Goal: Task Accomplishment & Management: Complete application form

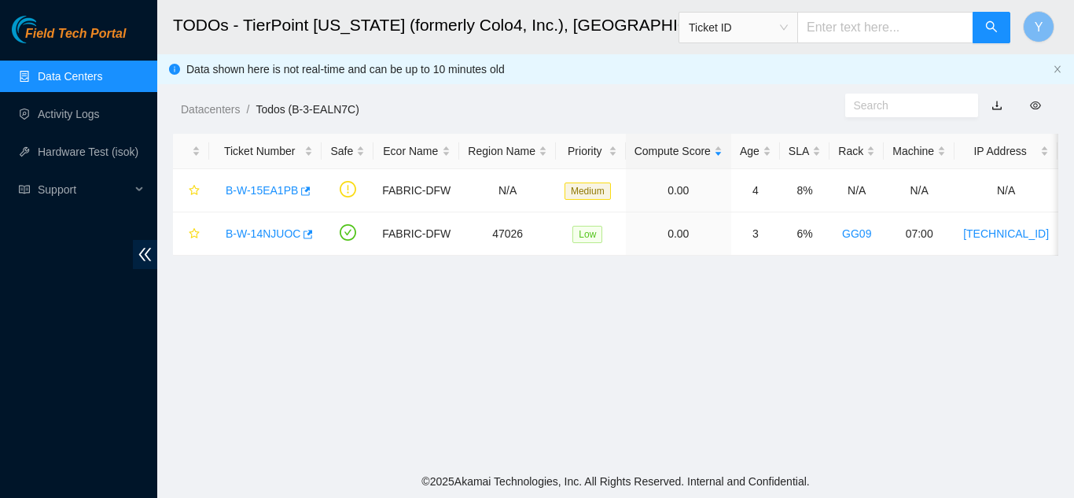
click at [73, 70] on link "Data Centers" at bounding box center [70, 76] width 64 height 13
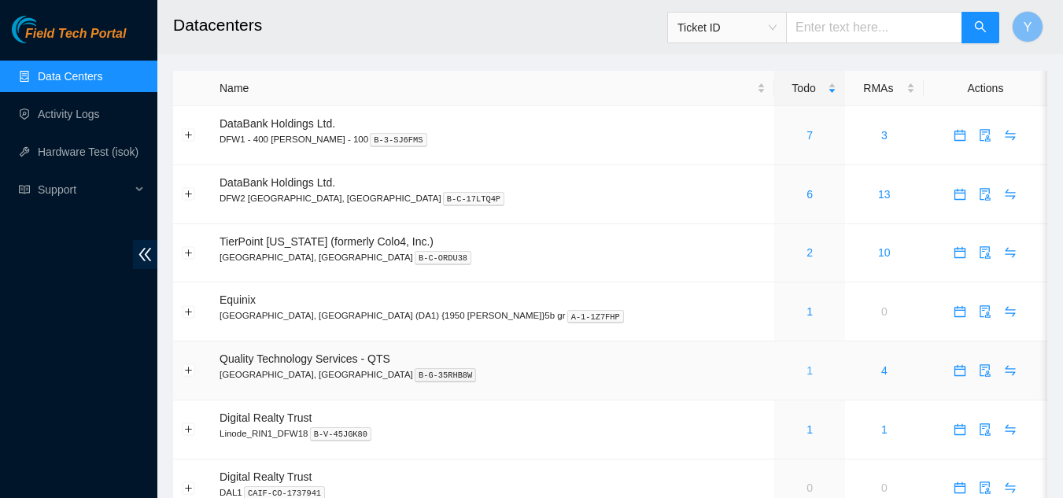
click at [806, 368] on link "1" at bounding box center [809, 370] width 6 height 13
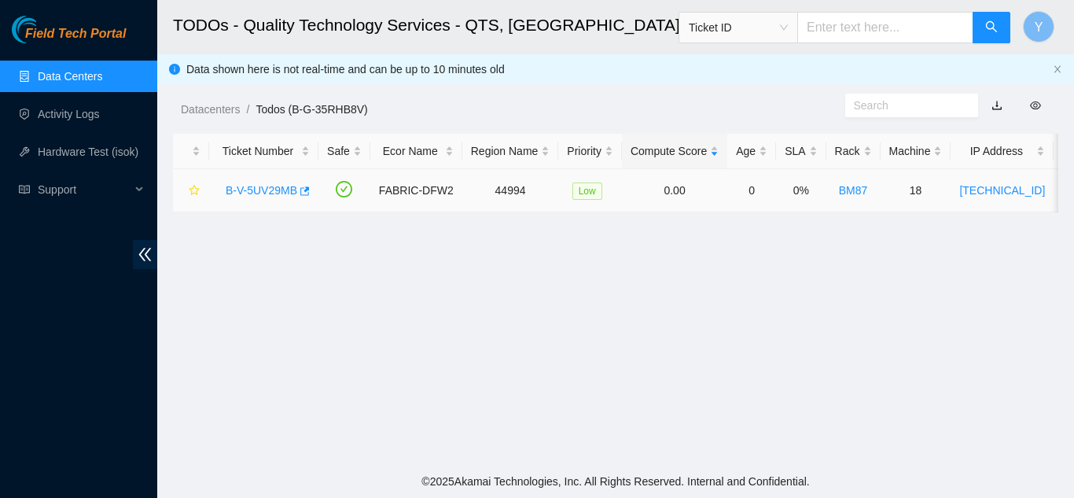
click at [252, 190] on link "B-V-5UV29MB" at bounding box center [262, 190] width 72 height 13
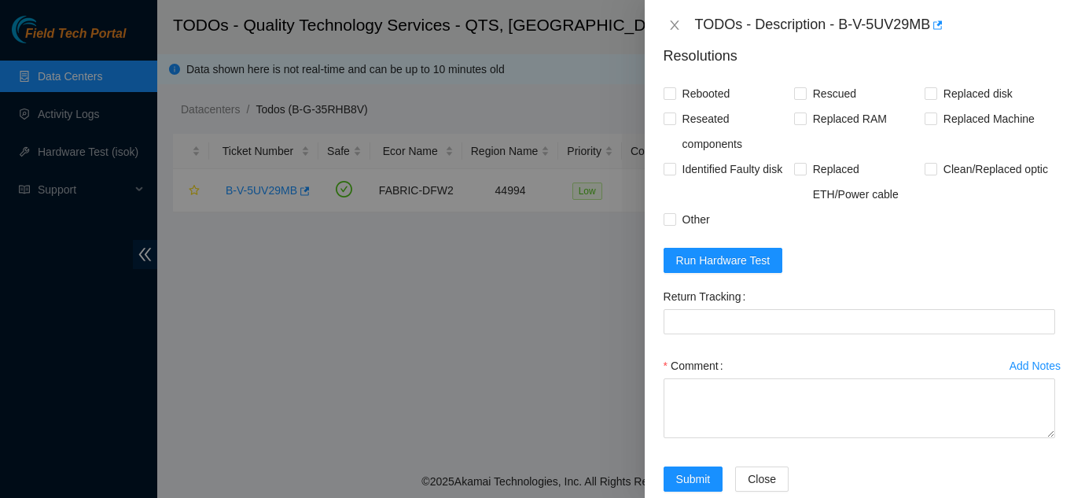
scroll to position [632, 0]
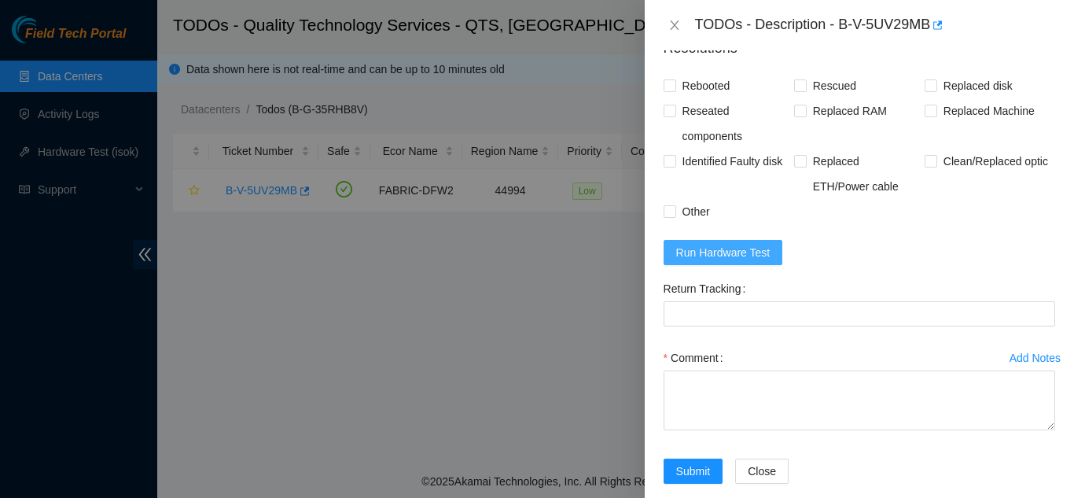
click at [724, 252] on span "Run Hardware Test" at bounding box center [723, 252] width 94 height 17
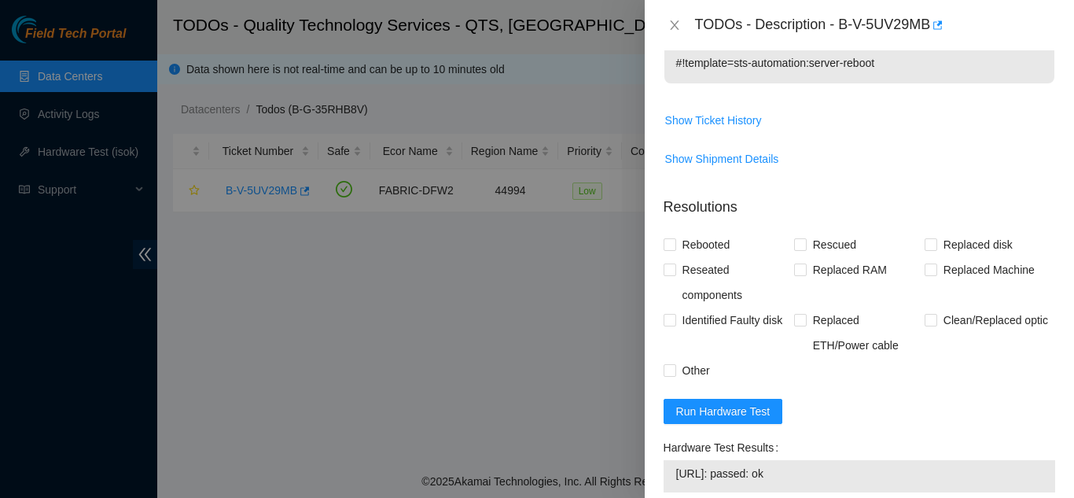
scroll to position [472, 0]
click at [671, 245] on input "Rebooted" at bounding box center [669, 244] width 11 height 11
checkbox input "true"
click at [795, 245] on input "Rescued" at bounding box center [799, 244] width 11 height 11
checkbox input "true"
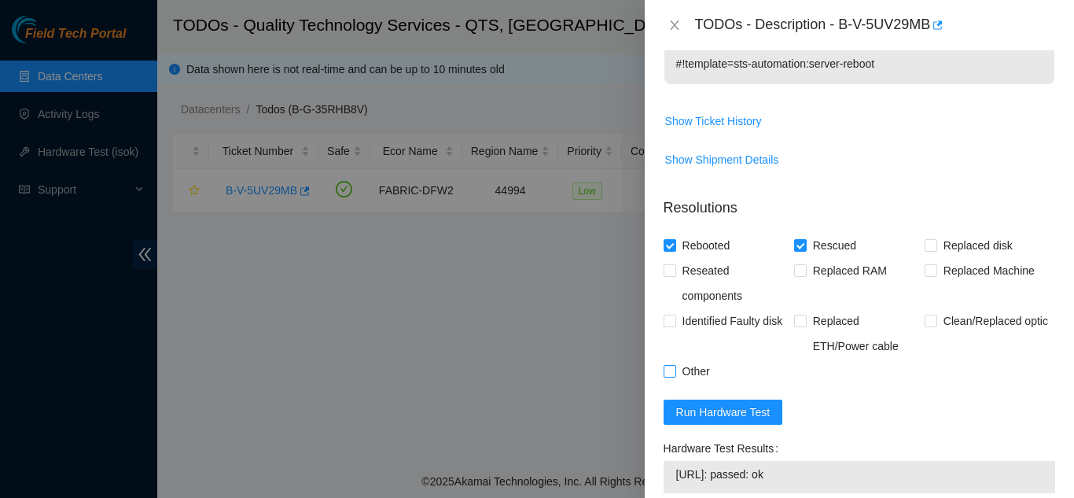
click at [671, 371] on input "Other" at bounding box center [669, 370] width 11 height 11
checkbox input "true"
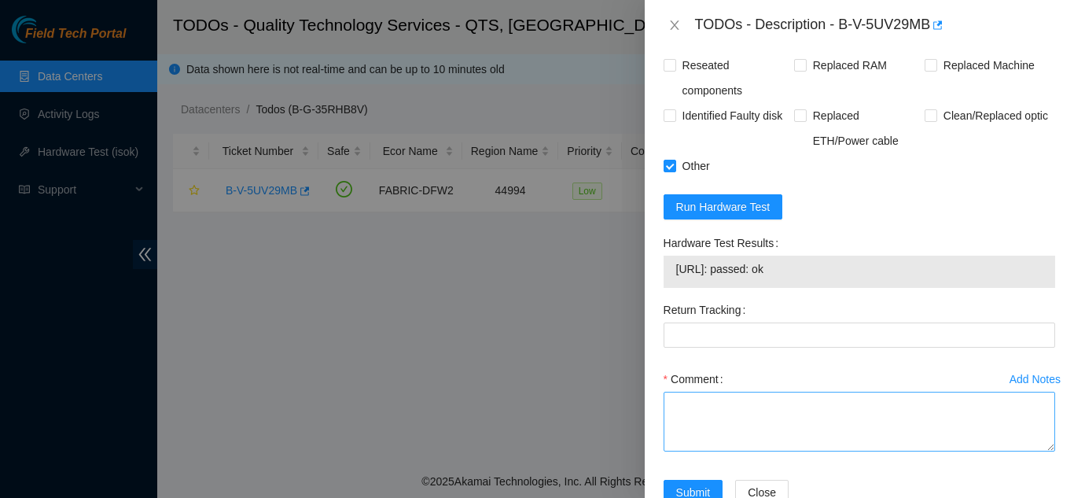
scroll to position [722, 0]
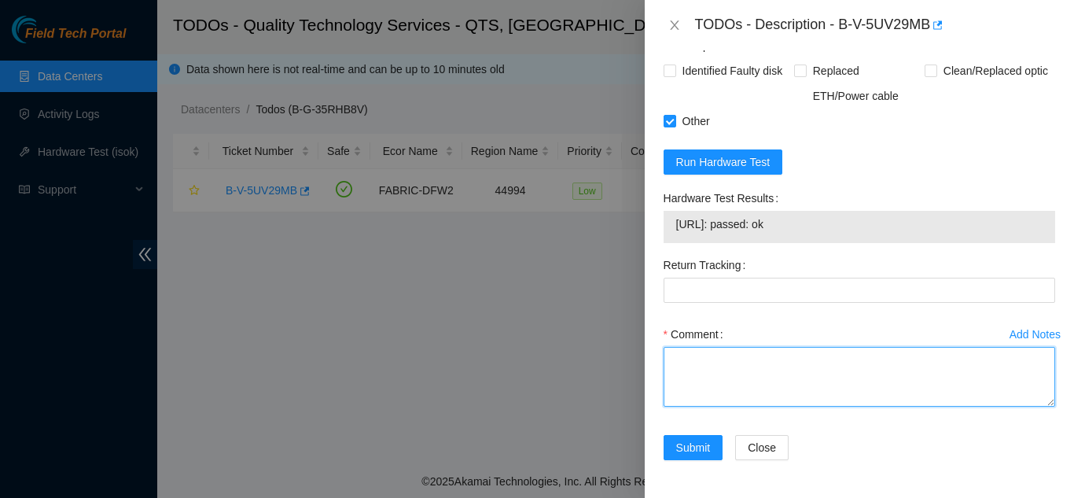
click at [700, 368] on textarea "Comment" at bounding box center [860, 377] width 392 height 60
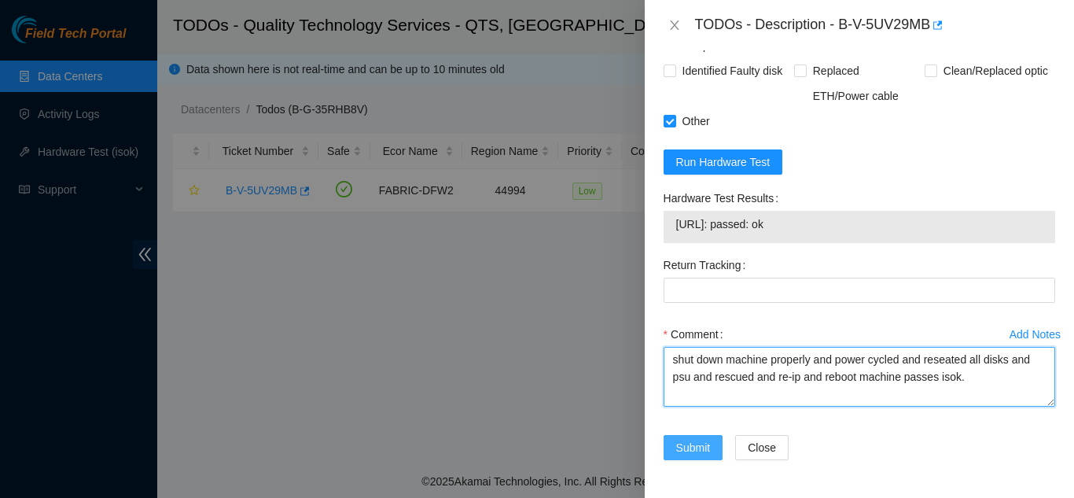
type textarea "shut down machine properly and power cycled and reseated all disks and psu and …"
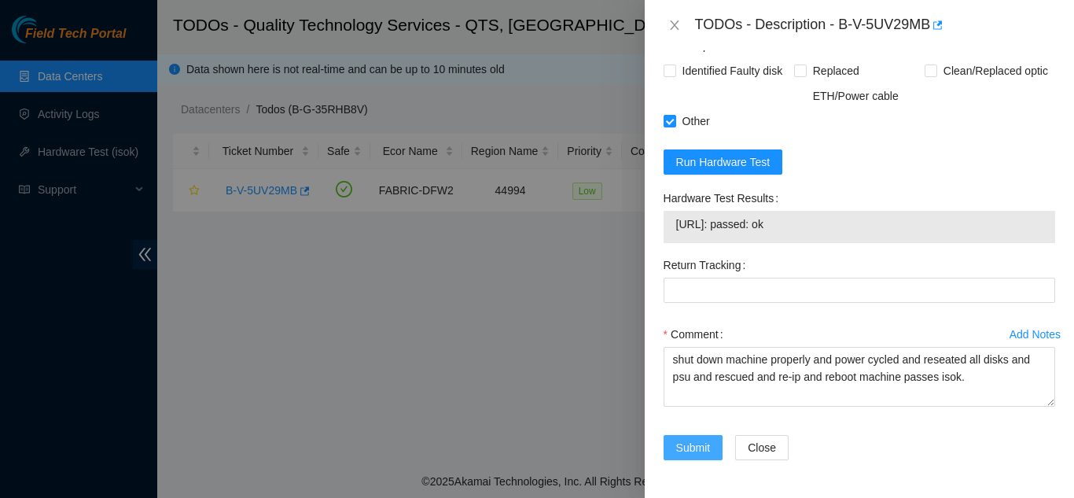
click at [689, 445] on span "Submit" at bounding box center [693, 447] width 35 height 17
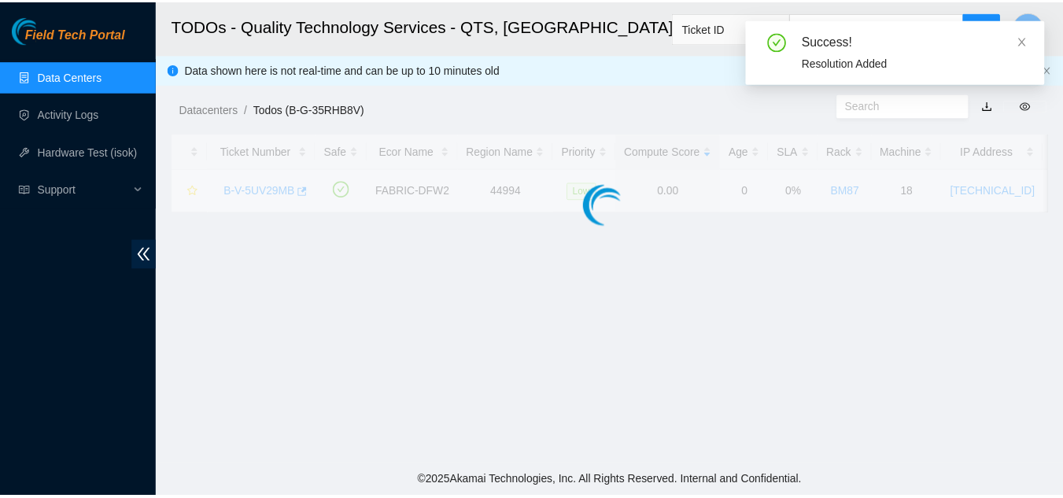
scroll to position [482, 0]
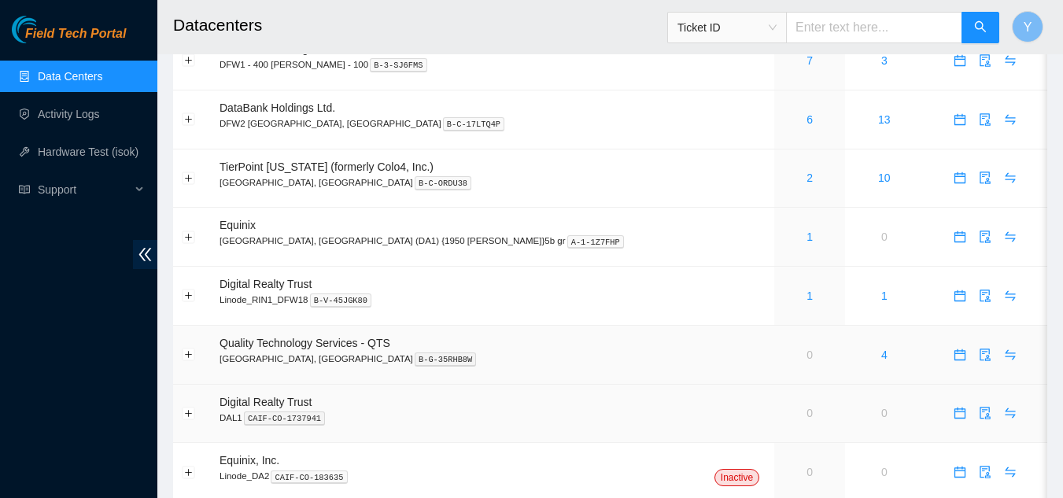
scroll to position [49, 0]
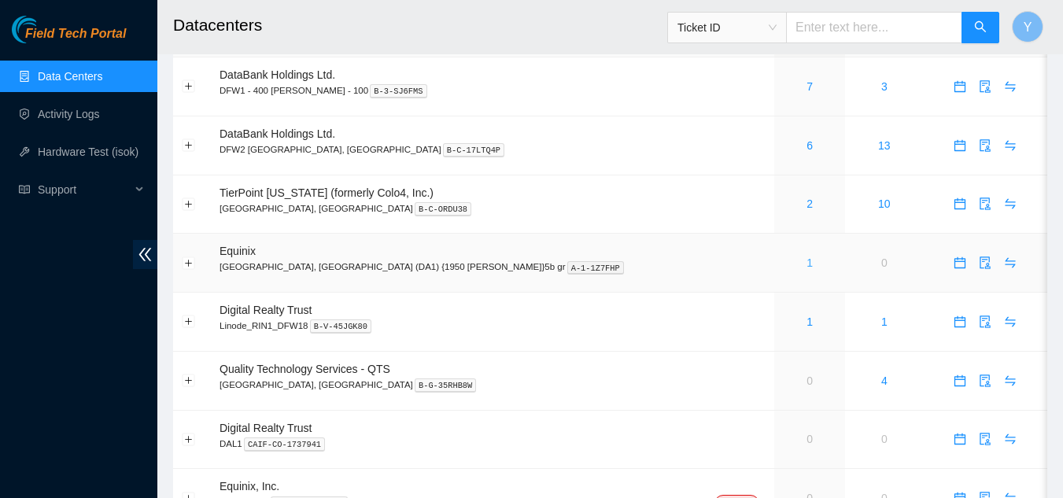
click at [806, 262] on link "1" at bounding box center [809, 262] width 6 height 13
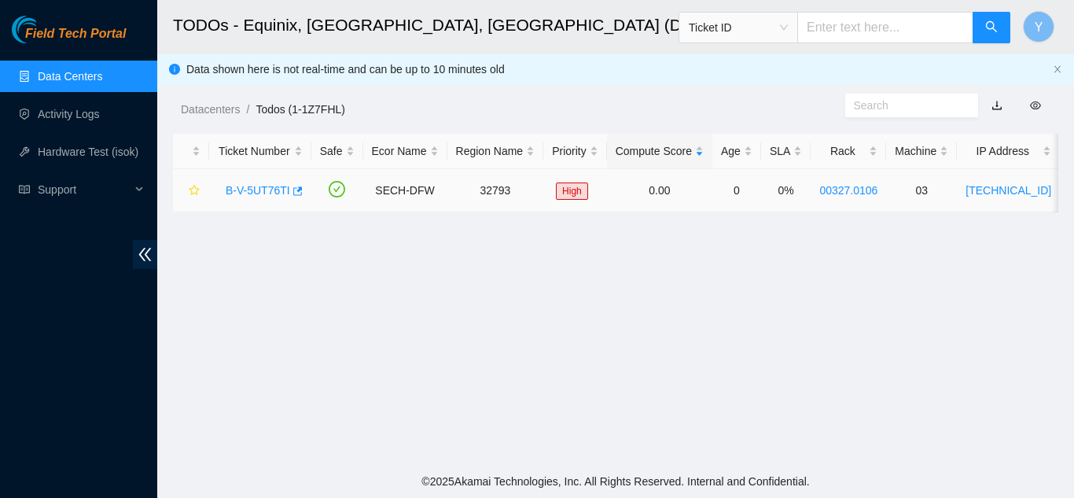
click at [255, 190] on link "B-V-5UT76TI" at bounding box center [258, 190] width 64 height 13
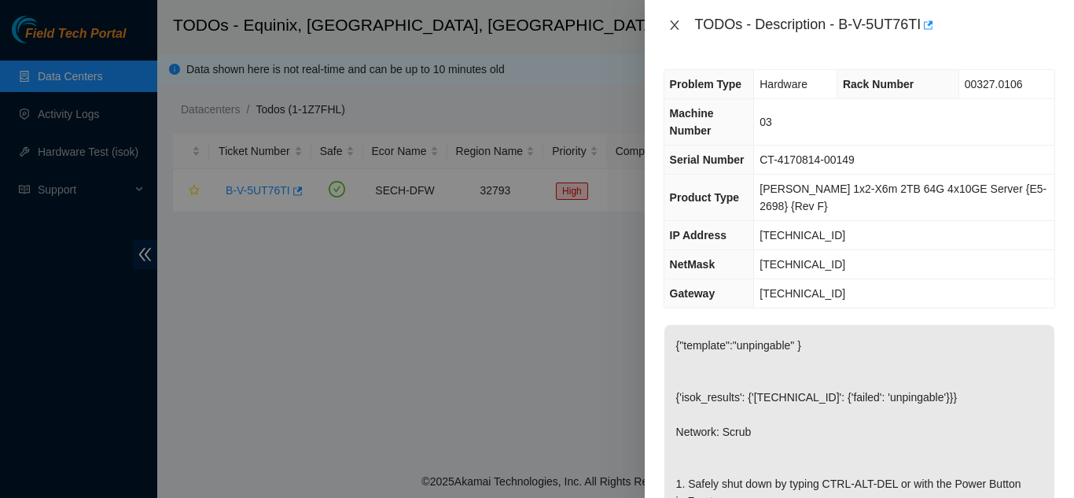
click at [676, 25] on icon "close" at bounding box center [675, 25] width 13 height 13
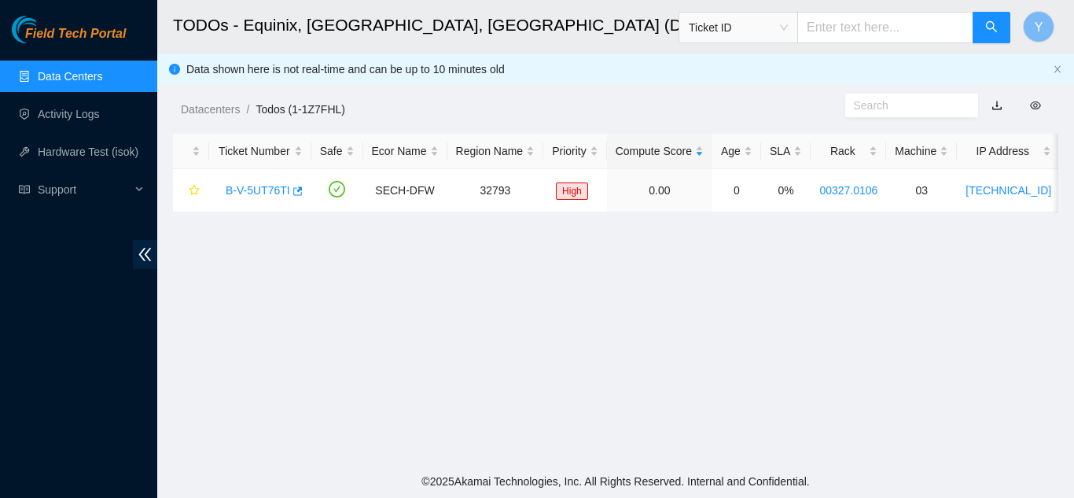
click at [93, 78] on link "Data Centers" at bounding box center [70, 76] width 64 height 13
